Goal: Information Seeking & Learning: Learn about a topic

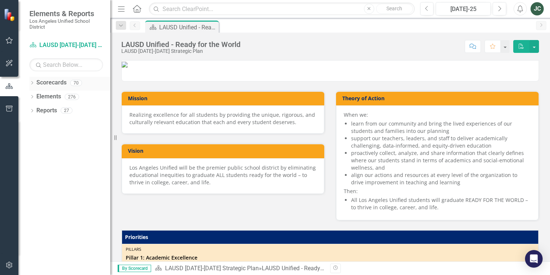
click at [31, 85] on icon "Dropdown" at bounding box center [31, 84] width 5 height 4
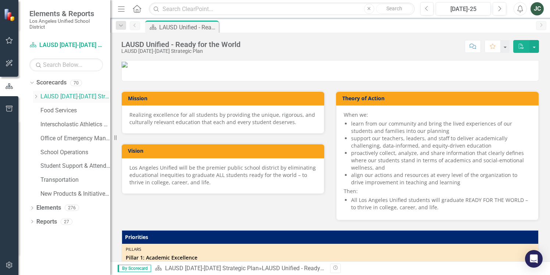
click at [37, 99] on icon "Dropdown" at bounding box center [36, 97] width 6 height 4
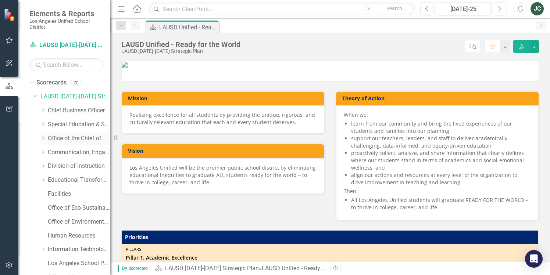
click at [45, 138] on icon "Dropdown" at bounding box center [43, 138] width 6 height 4
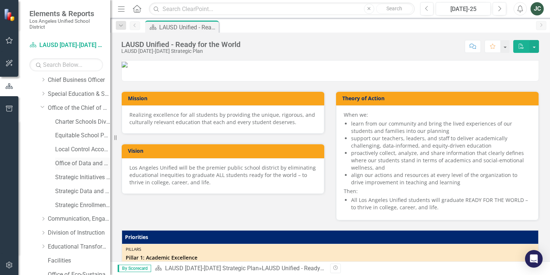
scroll to position [39, 0]
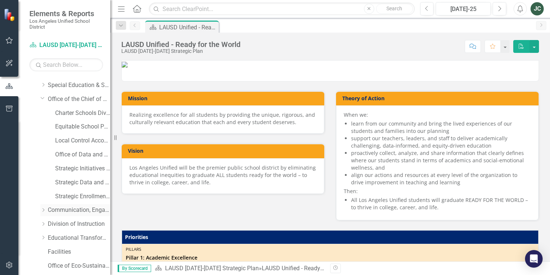
click at [44, 210] on icon "Dropdown" at bounding box center [43, 210] width 6 height 4
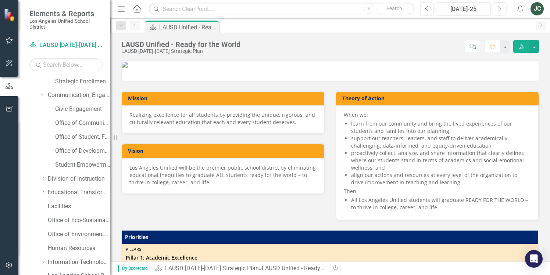
scroll to position [155, 0]
click at [74, 138] on link "Office of Student, Family and Community Engagement (SFACE)" at bounding box center [82, 137] width 55 height 8
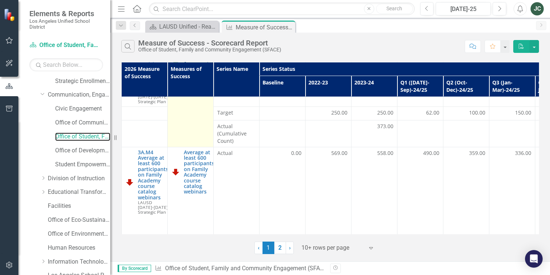
scroll to position [368, 0]
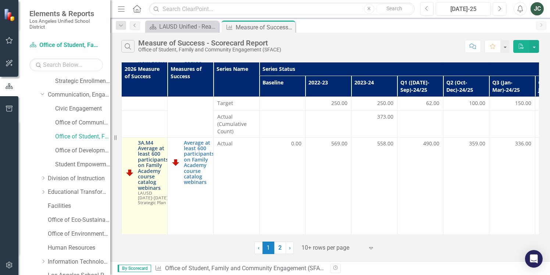
click at [151, 155] on link "3A.M4 Average at least 600 participants on Family Academy course catalog webina…" at bounding box center [153, 165] width 31 height 51
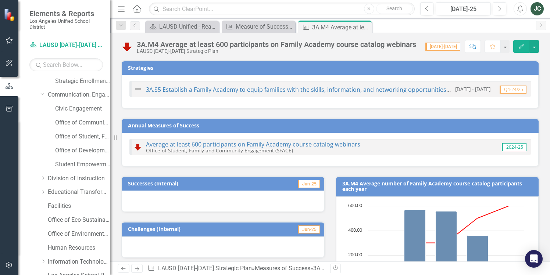
drag, startPoint x: 309, startPoint y: 153, endPoint x: 336, endPoint y: 153, distance: 27.2
click at [321, 153] on div "Average at least 600 participants on Family Academy course catalog webinars Off…" at bounding box center [253, 148] width 214 height 12
drag, startPoint x: 386, startPoint y: 143, endPoint x: 400, endPoint y: 142, distance: 14.5
click at [396, 142] on div "Average at least 600 participants on Family Academy course catalog webinars Off…" at bounding box center [330, 147] width 402 height 16
click at [325, 146] on link "Average at least 600 participants on Family Academy course catalog webinars" at bounding box center [253, 144] width 214 height 8
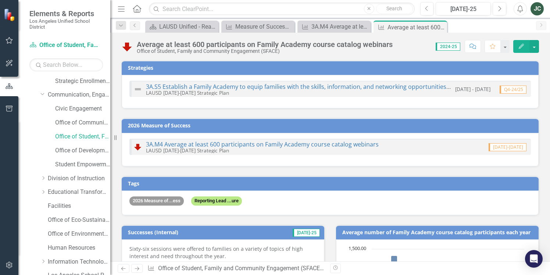
drag, startPoint x: 384, startPoint y: 145, endPoint x: 235, endPoint y: 150, distance: 149.0
click at [235, 149] on div "3A.M4 Average at least 600 participants on Family Academy course catalog webina…" at bounding box center [330, 147] width 402 height 16
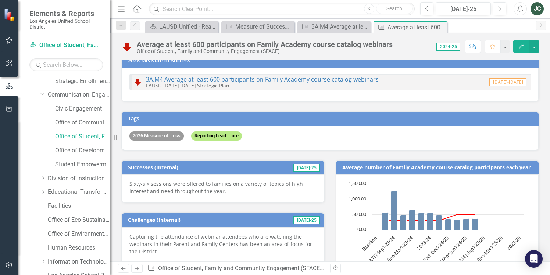
scroll to position [102, 0]
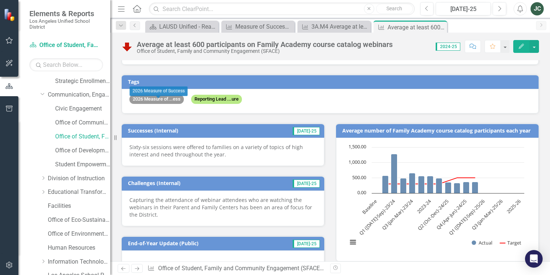
click at [174, 101] on span "2026 Measure of...ess" at bounding box center [156, 99] width 54 height 9
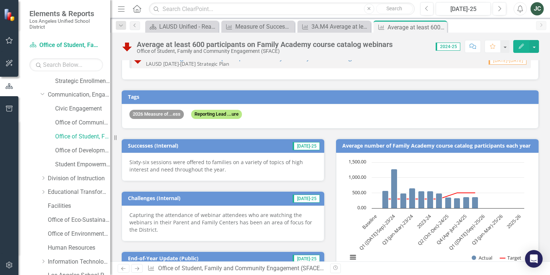
scroll to position [43, 0]
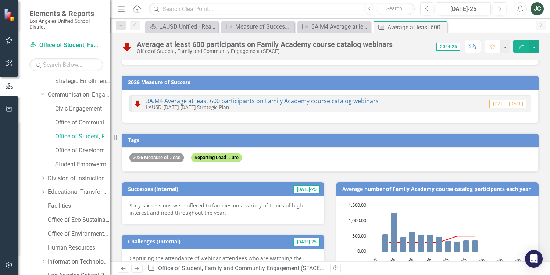
drag, startPoint x: 230, startPoint y: 108, endPoint x: 162, endPoint y: 88, distance: 70.7
click at [162, 89] on div "2026 Measure of Success 3A.M4 Average at least 600 participants on Family Acade…" at bounding box center [330, 99] width 418 height 49
click at [160, 80] on h3 "2026 Measure of Success" at bounding box center [331, 82] width 407 height 6
click at [167, 100] on link "3A.M4 Average at least 600 participants on Family Academy course catalog webina…" at bounding box center [262, 101] width 233 height 8
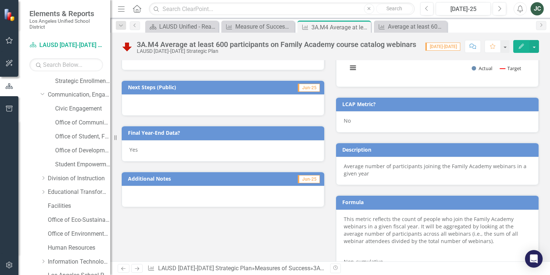
scroll to position [232, 0]
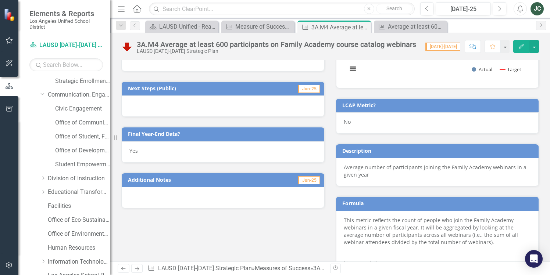
drag, startPoint x: 370, startPoint y: 174, endPoint x: 349, endPoint y: 172, distance: 20.8
click at [344, 172] on p "Average number of participants joining the Family Academy webinars in a given y…" at bounding box center [437, 171] width 187 height 15
drag, startPoint x: 364, startPoint y: 176, endPoint x: 329, endPoint y: 170, distance: 35.1
click at [336, 170] on div "Average number of participants joining the Family Academy webinars in a given y…" at bounding box center [437, 172] width 203 height 28
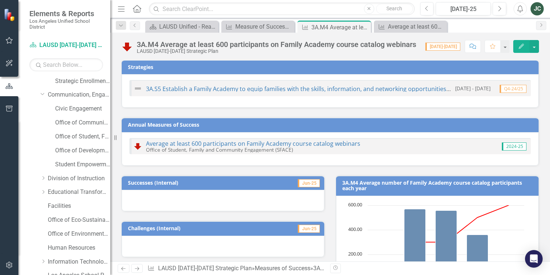
scroll to position [0, 0]
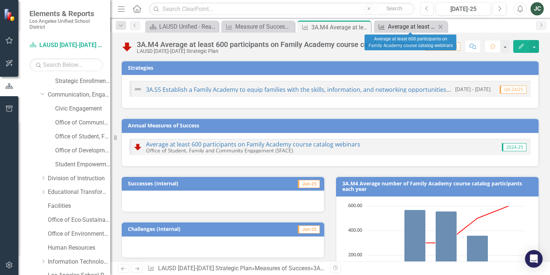
click at [391, 24] on div "Average at least 600 participants on Family Academy course catalog webinars" at bounding box center [412, 26] width 48 height 9
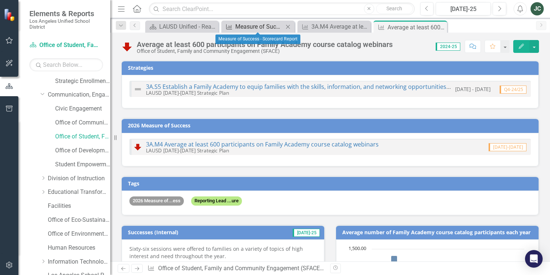
click at [267, 26] on div "Measure of Success - Scorecard Report" at bounding box center [259, 26] width 48 height 9
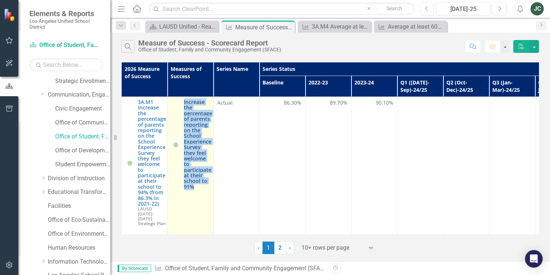
drag, startPoint x: 201, startPoint y: 204, endPoint x: 184, endPoint y: 103, distance: 102.2
click at [184, 103] on td "Increase the percentage of parents reporting on the School Experience Survey th…" at bounding box center [191, 180] width 46 height 167
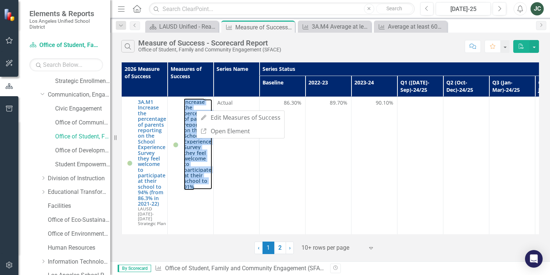
copy link "Increase the percentage of parents reporting on the School Experience Survey th…"
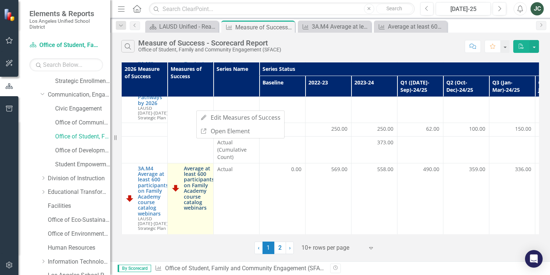
scroll to position [359, 0]
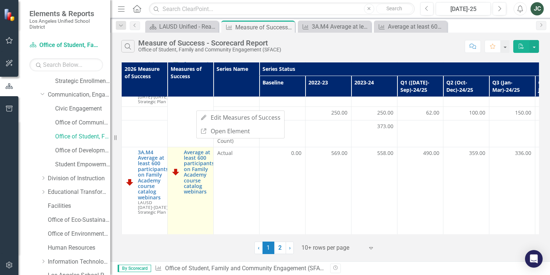
click at [199, 202] on td "Average at least 600 participants on Family Academy course catalog webinars Edi…" at bounding box center [191, 208] width 46 height 122
drag, startPoint x: 201, startPoint y: 199, endPoint x: 183, endPoint y: 177, distance: 28.3
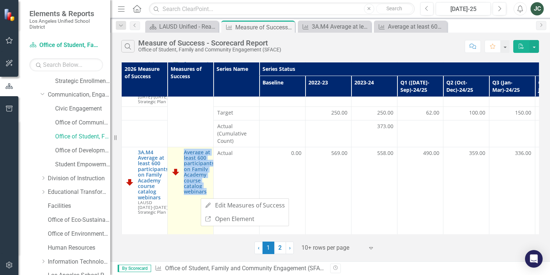
drag, startPoint x: 192, startPoint y: 203, endPoint x: 182, endPoint y: 154, distance: 49.2
click at [182, 154] on td "Average at least 600 participants on Family Academy course catalog webinars Edi…" at bounding box center [191, 208] width 46 height 122
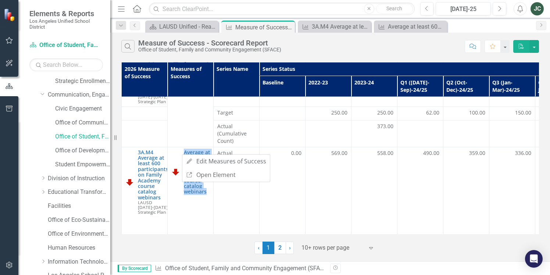
copy link "Average at least 600 participants on Family Academy course catalog webinars"
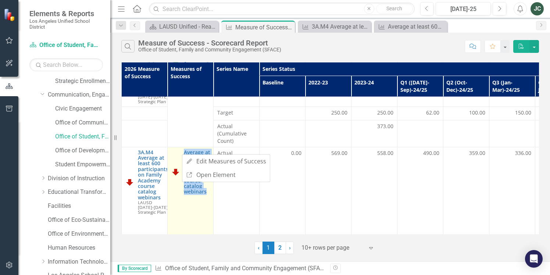
click at [191, 207] on td "Average at least 600 participants on Family Academy course catalog webinars Edi…" at bounding box center [191, 208] width 46 height 122
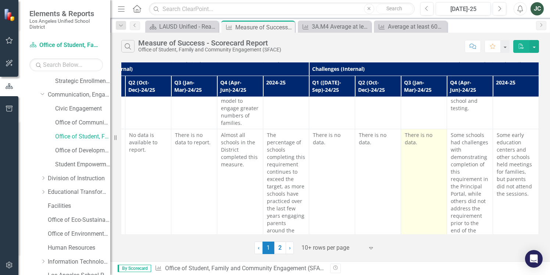
scroll to position [500, 599]
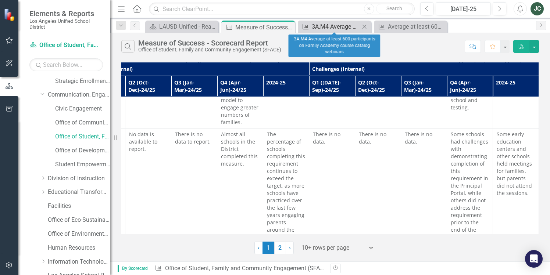
click at [323, 24] on div "3A.M4 Average at least 600 participants on Family Academy course catalog webina…" at bounding box center [336, 26] width 48 height 9
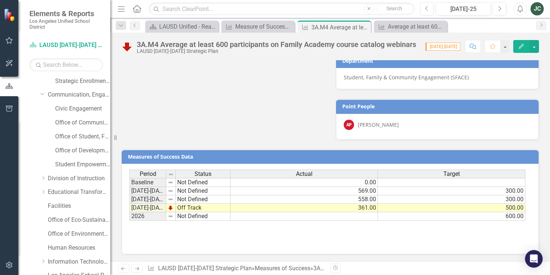
scroll to position [464, 0]
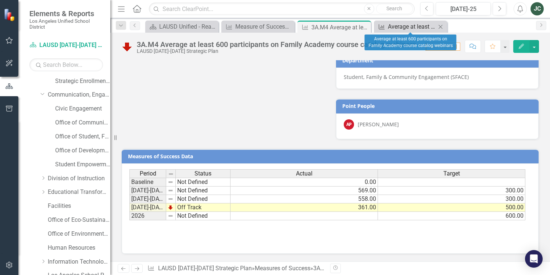
click at [399, 27] on div "Average at least 600 participants on Family Academy course catalog webinars" at bounding box center [412, 26] width 48 height 9
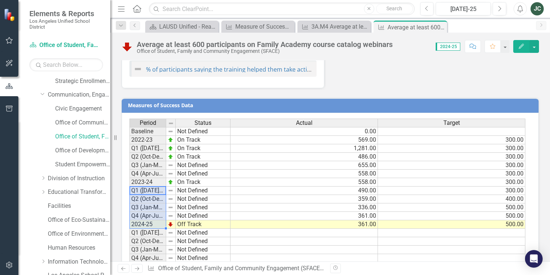
drag, startPoint x: 131, startPoint y: 189, endPoint x: 149, endPoint y: 223, distance: 38.0
click at [149, 223] on tbody "Baseline Not Defined 2022-23 On Track Q1 ([DATE]-Sep)-23/24 On Track Q2 (Oct-De…" at bounding box center [179, 199] width 101 height 144
click at [232, 68] on link "% of participants saying the training helped them take action in support of the…" at bounding box center [280, 69] width 269 height 8
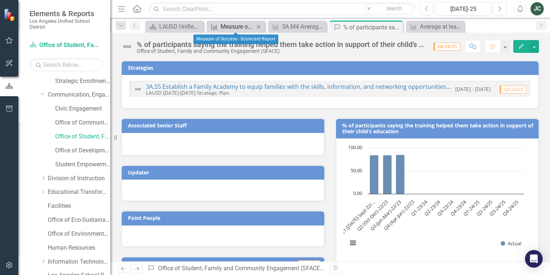
click at [238, 25] on div "Measure of Success - Scorecard Report" at bounding box center [237, 26] width 33 height 9
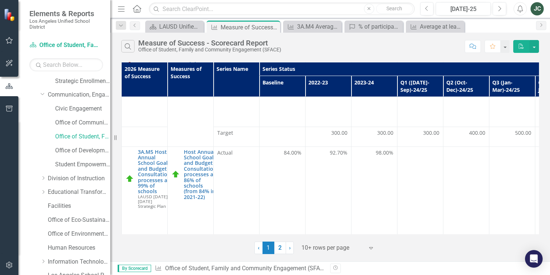
scroll to position [500, 0]
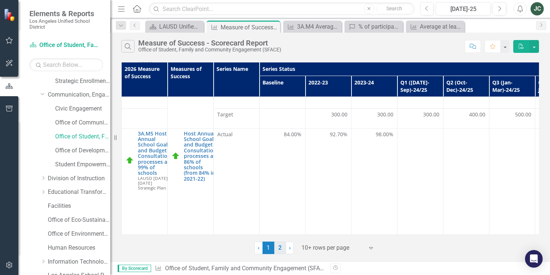
click at [279, 249] on link "2" at bounding box center [280, 248] width 12 height 13
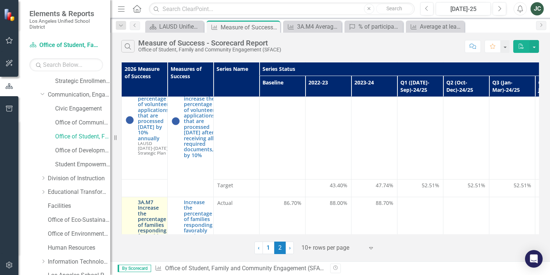
scroll to position [0, 0]
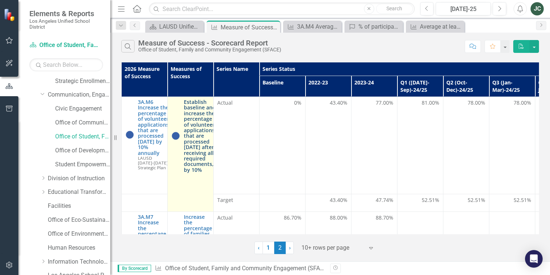
click at [205, 143] on link "Establish baseline and increase the percentage of volunteer applications, that …" at bounding box center [200, 136] width 32 height 74
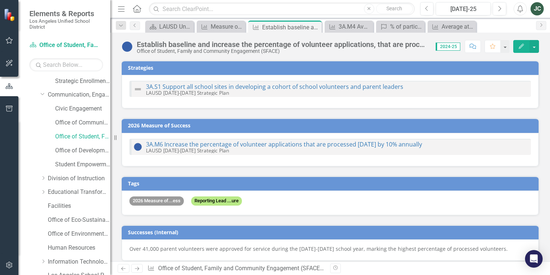
checkbox input "true"
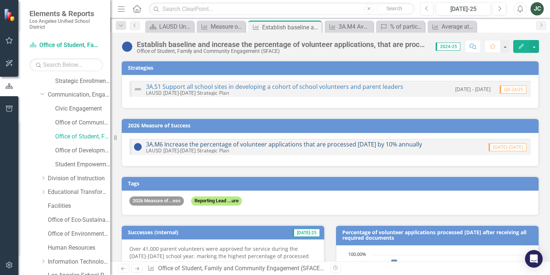
click at [293, 143] on link "3A.M6 Increase the percentage of volunteer applications that are processed [DAT…" at bounding box center [284, 144] width 276 height 8
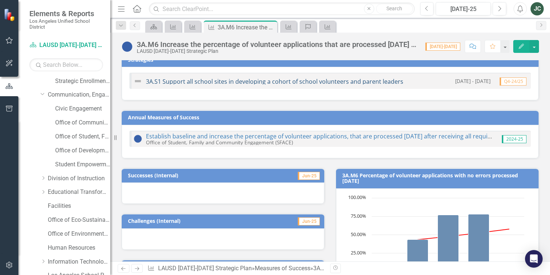
scroll to position [9, 0]
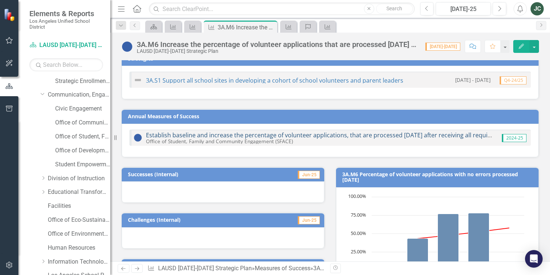
click at [195, 133] on link "Establish baseline and increase the percentage of volunteer applications, that …" at bounding box center [349, 135] width 407 height 8
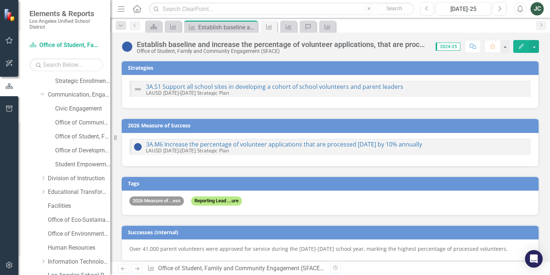
checkbox input "true"
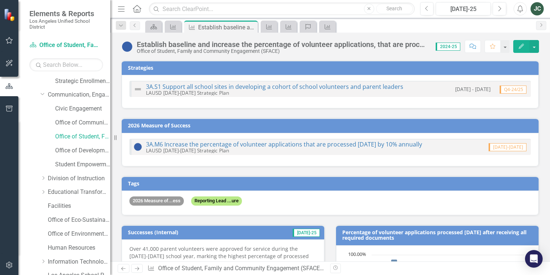
drag, startPoint x: 461, startPoint y: 145, endPoint x: 302, endPoint y: 161, distance: 159.7
click at [307, 160] on div "3A.M6 Increase the percentage of volunteer applications that are processed [DAT…" at bounding box center [330, 149] width 417 height 33
drag, startPoint x: 253, startPoint y: 150, endPoint x: 174, endPoint y: 142, distance: 78.7
click at [174, 142] on div "3A.M6 Increase the percentage of volunteer applications that are processed [DAT…" at bounding box center [284, 148] width 276 height 12
click at [185, 144] on link "3A.M6 Increase the percentage of volunteer applications that are processed [DAT…" at bounding box center [284, 144] width 276 height 8
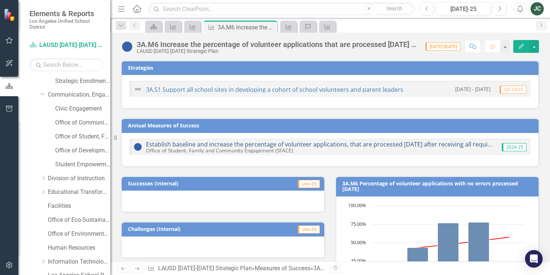
click at [400, 144] on link "Establish baseline and increase the percentage of volunteer applications, that …" at bounding box center [349, 144] width 407 height 8
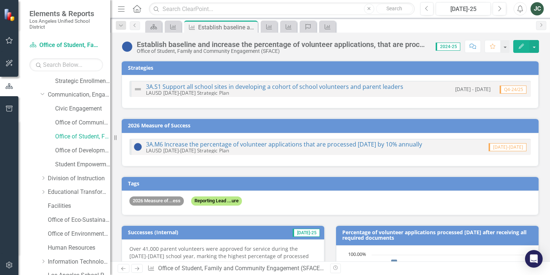
drag, startPoint x: 455, startPoint y: 145, endPoint x: 437, endPoint y: 155, distance: 20.9
click at [419, 163] on div "3A.M6 Increase the percentage of volunteer applications that are processed [DAT…" at bounding box center [330, 149] width 417 height 33
click at [259, 147] on link "3A.M6 Increase the percentage of volunteer applications that are processed [DAT…" at bounding box center [284, 144] width 276 height 8
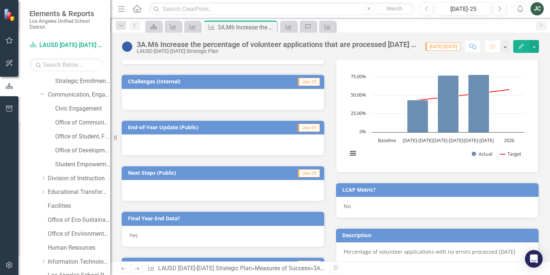
scroll to position [37, 0]
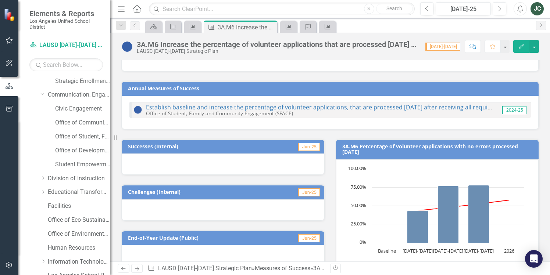
click at [427, 117] on div "Establish baseline and increase the percentage of volunteer applications, that …" at bounding box center [330, 110] width 402 height 16
click at [429, 114] on div "Establish baseline and increase the percentage of volunteer applications, that …" at bounding box center [319, 110] width 347 height 12
click at [479, 108] on link "Establish baseline and increase the percentage of volunteer applications, that …" at bounding box center [349, 107] width 407 height 8
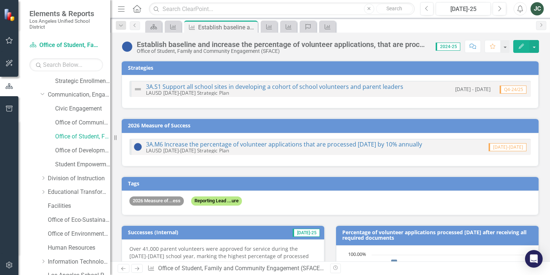
drag, startPoint x: 146, startPoint y: 141, endPoint x: 241, endPoint y: 153, distance: 96.4
click at [241, 153] on div "3A.M6 Increase the percentage of volunteer applications that are processed [DAT…" at bounding box center [330, 147] width 402 height 16
drag, startPoint x: 245, startPoint y: 151, endPoint x: 143, endPoint y: 142, distance: 102.2
click at [143, 142] on div "3A.M6 Increase the percentage of volunteer applications that are processed [DAT…" at bounding box center [277, 147] width 289 height 13
click at [78, 137] on link "Office of Student, Family and Community Engagement (SFACE)" at bounding box center [82, 137] width 55 height 8
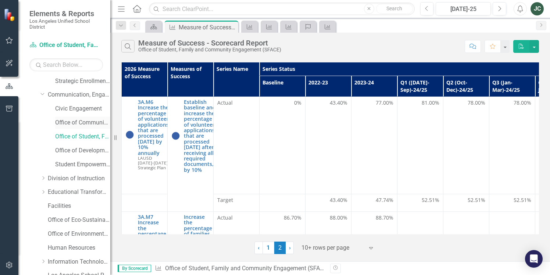
click at [79, 124] on link "Office of Communications and Media Relations" at bounding box center [82, 123] width 55 height 8
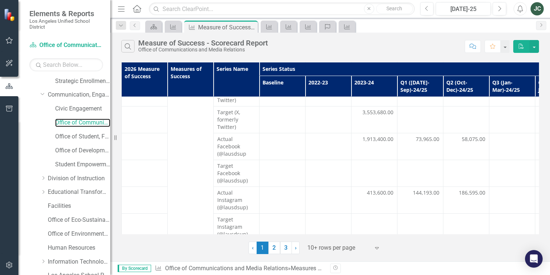
scroll to position [217, 0]
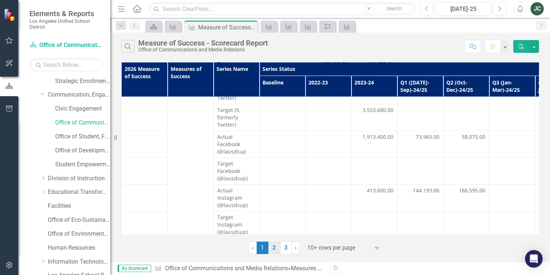
click at [272, 246] on link "2" at bounding box center [274, 248] width 12 height 13
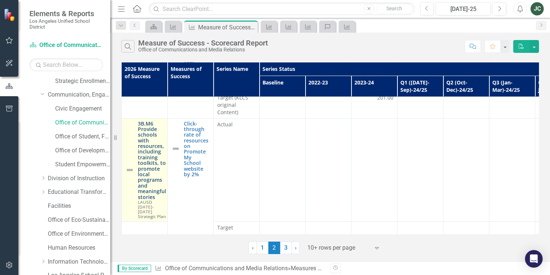
scroll to position [124, 0]
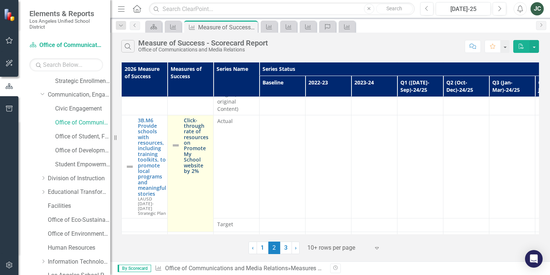
click at [193, 142] on link "Click-through rate of resources on Promote My School website by 2%" at bounding box center [197, 146] width 26 height 57
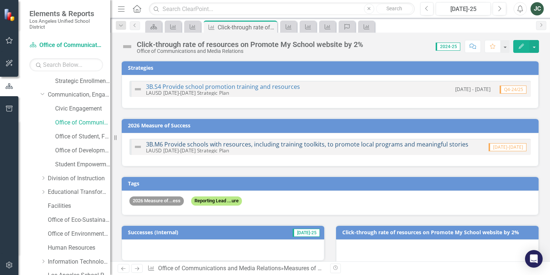
click at [300, 145] on link "3B.M6 Provide schools with resources, including training toolkits, to promote l…" at bounding box center [307, 144] width 323 height 8
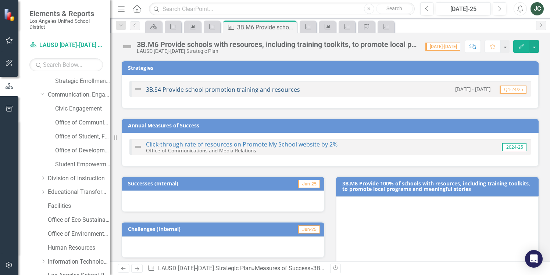
click at [248, 88] on link "3B.S4 Provide school promotion training and resources" at bounding box center [223, 90] width 154 height 8
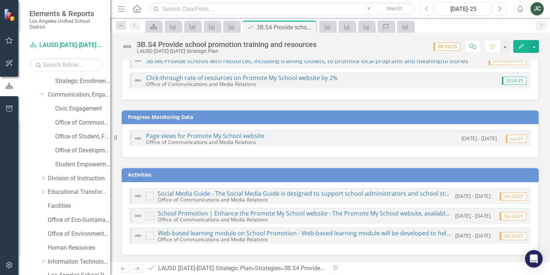
scroll to position [88, 0]
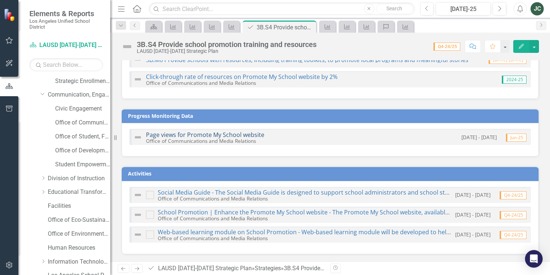
click at [251, 133] on link "Page views for Promote My School website" at bounding box center [205, 135] width 118 height 8
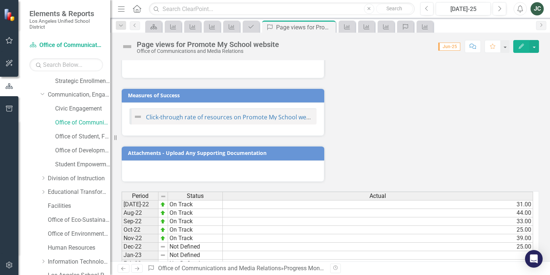
scroll to position [216, 0]
